Goal: Task Accomplishment & Management: Use online tool/utility

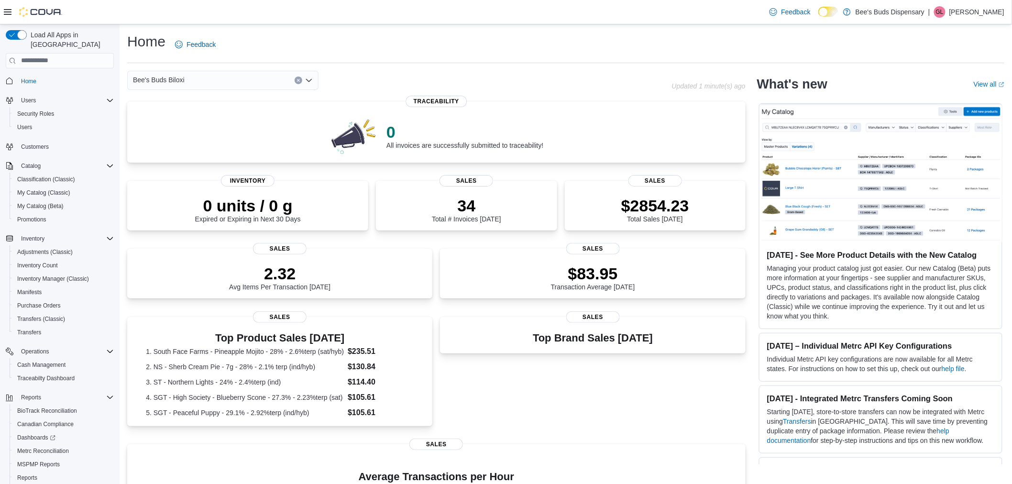
click at [308, 82] on icon "Open list of options" at bounding box center [309, 81] width 8 height 8
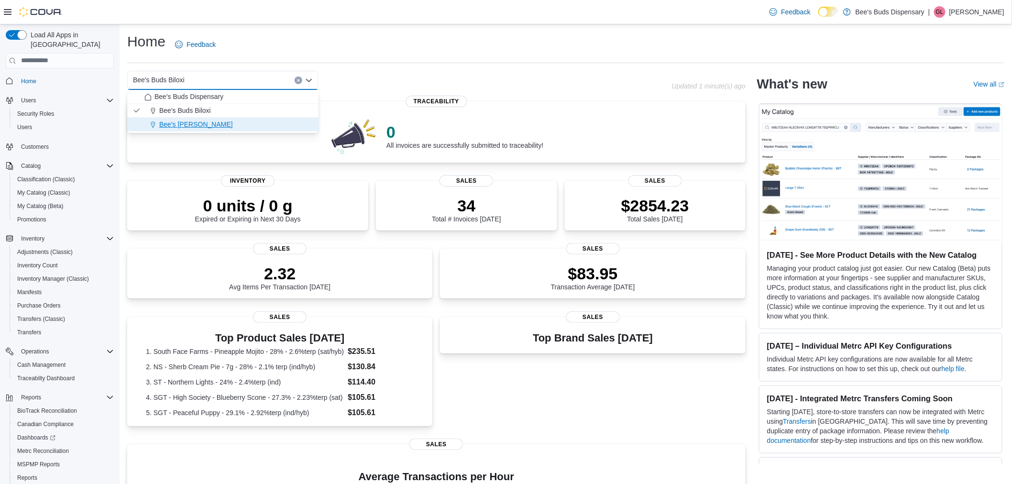
click at [192, 123] on span "Bee's [PERSON_NAME]" at bounding box center [196, 125] width 74 height 10
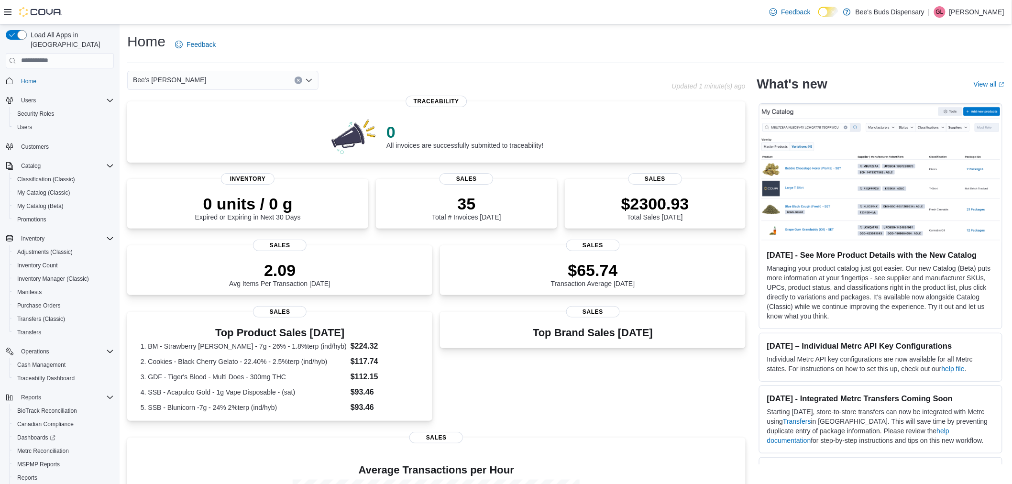
click at [306, 78] on icon "Open list of options" at bounding box center [309, 81] width 8 height 8
click at [188, 108] on span "Bee's Buds Biloxi" at bounding box center [185, 111] width 52 height 10
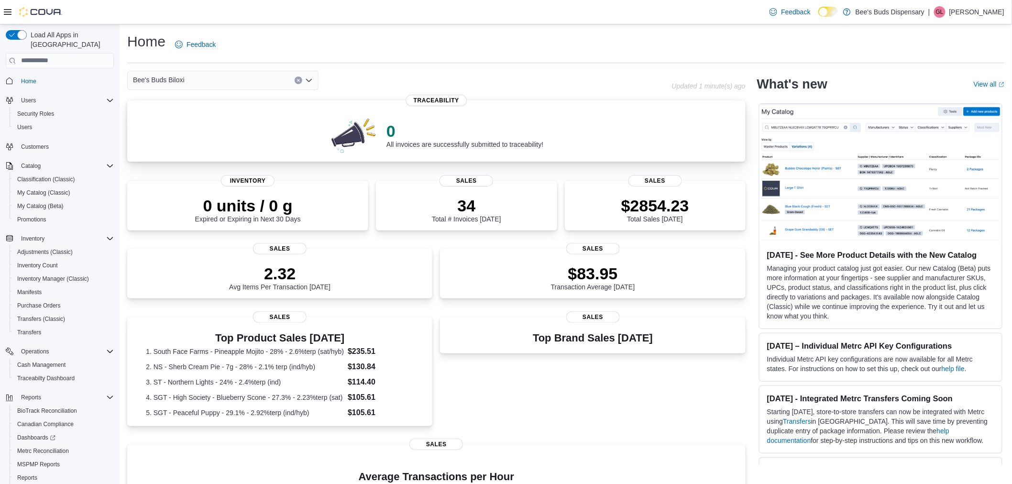
drag, startPoint x: 309, startPoint y: 77, endPoint x: 308, endPoint y: 135, distance: 57.9
click at [309, 77] on icon "Open list of options" at bounding box center [309, 81] width 8 height 8
click at [194, 120] on span "Bee's [PERSON_NAME]" at bounding box center [196, 125] width 74 height 10
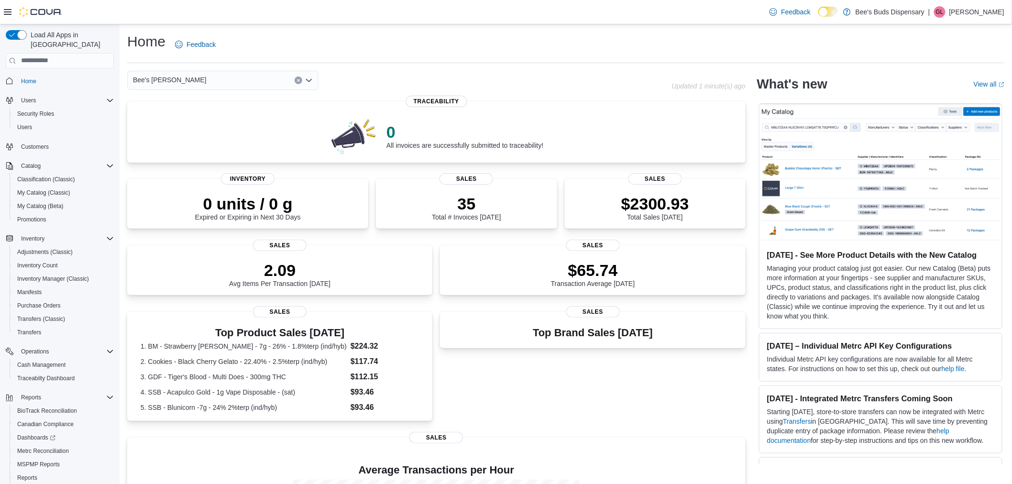
click at [307, 79] on icon "Open list of options" at bounding box center [309, 79] width 6 height 3
click at [200, 111] on span "Bee's Buds Biloxi" at bounding box center [185, 111] width 52 height 10
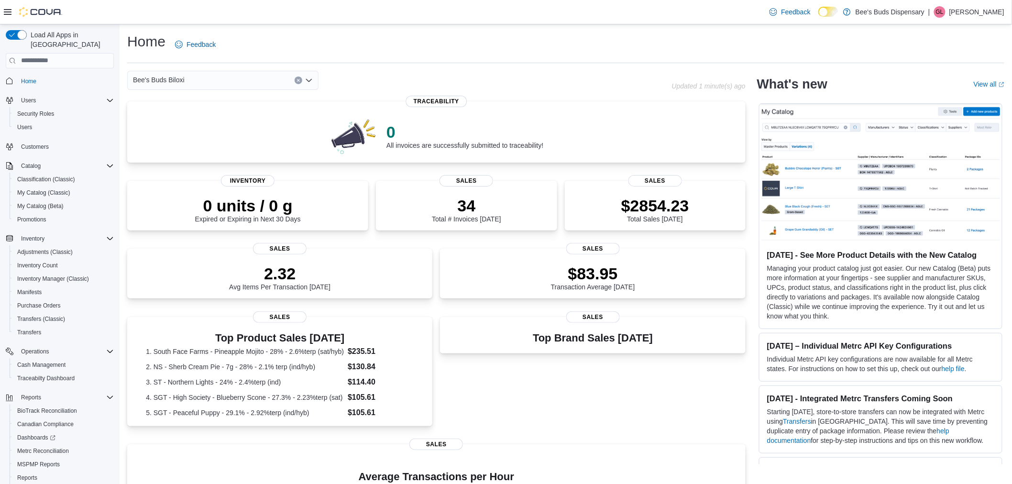
click at [311, 82] on icon "Open list of options" at bounding box center [309, 81] width 8 height 8
click at [205, 124] on span "Bee's [PERSON_NAME]" at bounding box center [196, 125] width 74 height 10
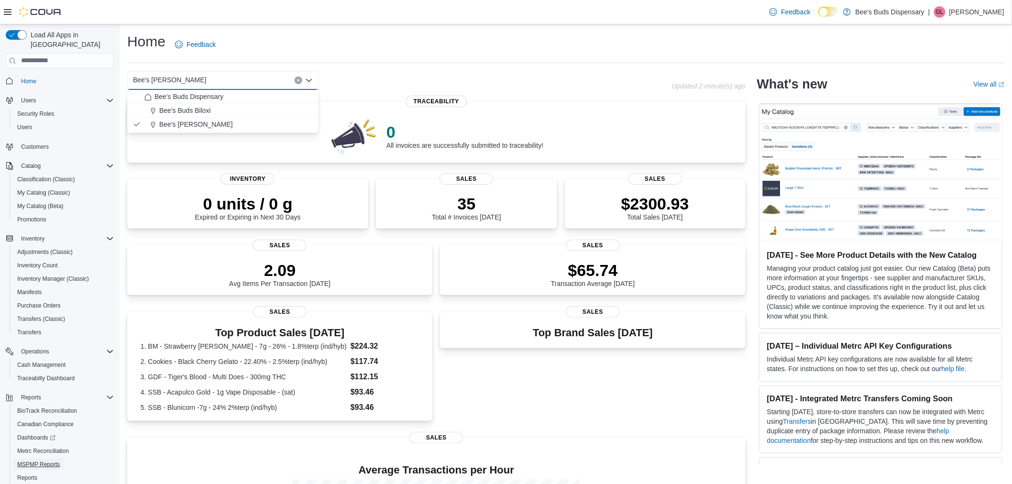
click at [37, 460] on span "MSPMP Reports" at bounding box center [38, 464] width 43 height 8
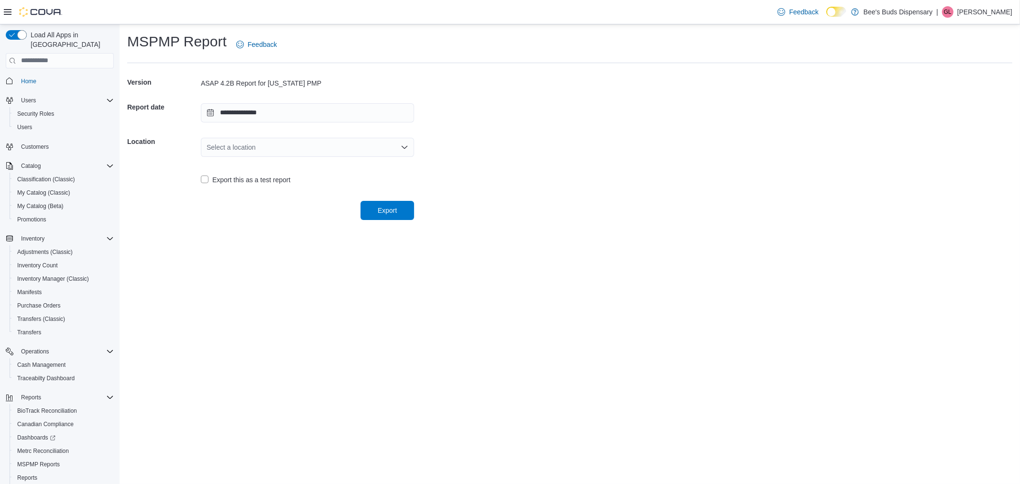
click at [395, 149] on div "Select a location" at bounding box center [307, 147] width 213 height 19
click at [254, 177] on span "Bee's Buds Biloxi" at bounding box center [313, 177] width 190 height 10
click at [407, 146] on icon "Open list of options" at bounding box center [405, 146] width 6 height 3
click at [250, 180] on span "Bee's Buds Biloxi" at bounding box center [313, 177] width 190 height 10
click at [389, 208] on span "Export" at bounding box center [387, 210] width 19 height 10
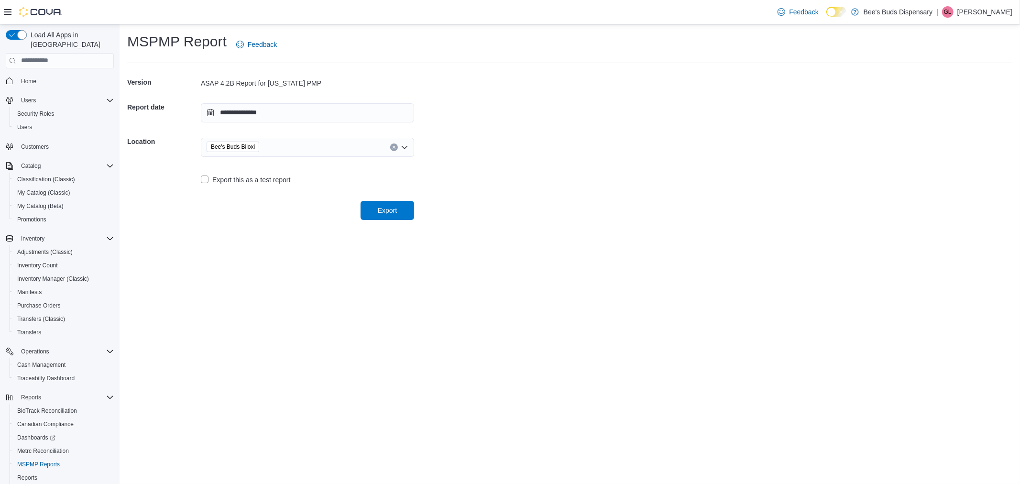
click at [990, 11] on p "[PERSON_NAME]" at bounding box center [984, 11] width 55 height 11
click at [941, 88] on button "Sign Out" at bounding box center [964, 94] width 88 height 15
